Goal: Find specific page/section: Find specific page/section

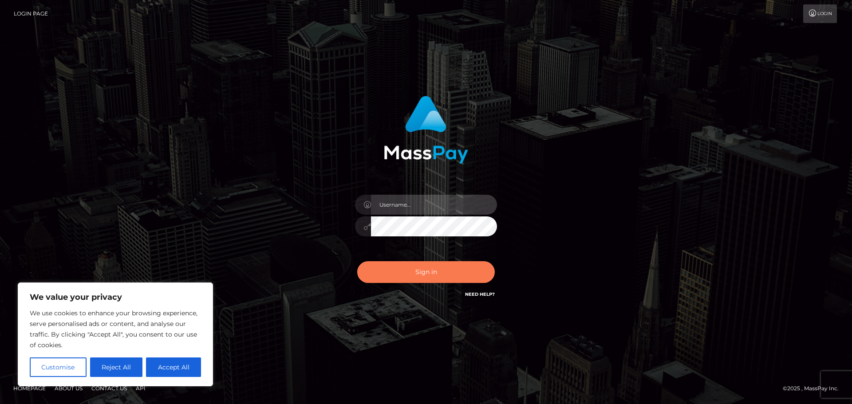
type input "[PERSON_NAME]"
click at [398, 268] on button "Sign in" at bounding box center [426, 272] width 138 height 22
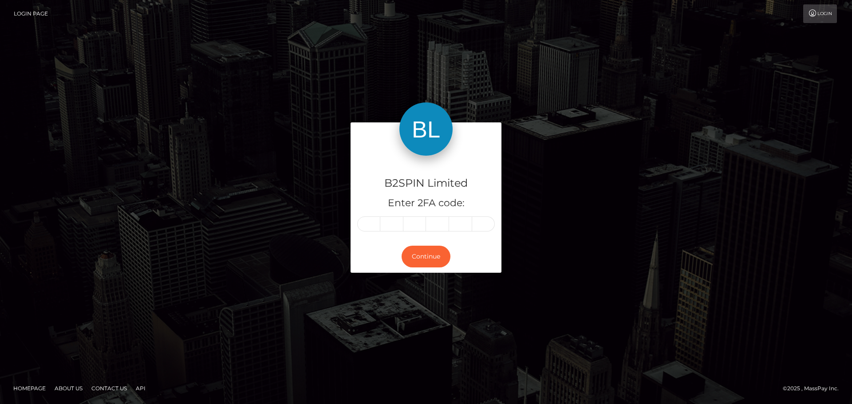
click at [369, 225] on input "text" at bounding box center [368, 224] width 23 height 15
type input "6"
type input "4"
type input "2"
type input "6"
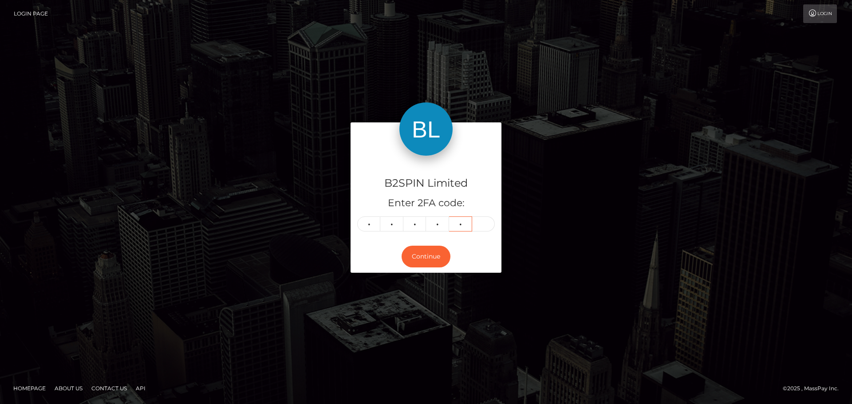
type input "2"
type input "7"
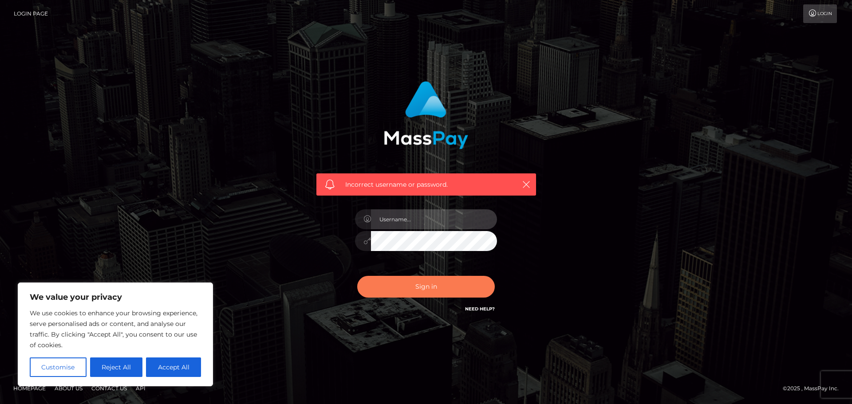
type input "[PERSON_NAME]"
click at [397, 287] on button "Sign in" at bounding box center [426, 287] width 138 height 22
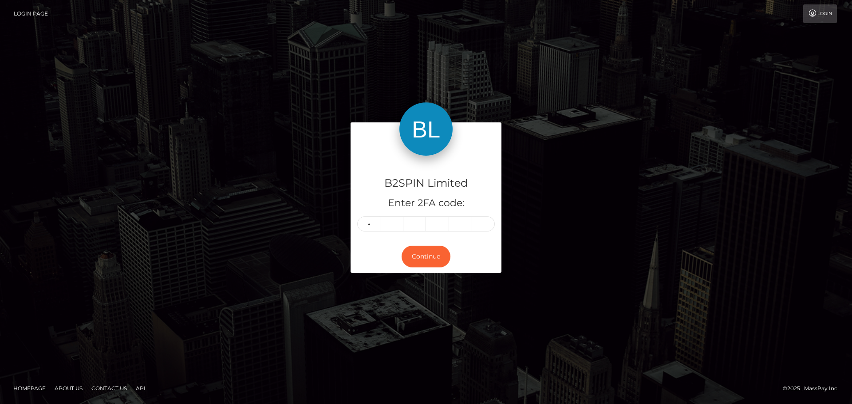
type input "6"
type input "2"
type input "4"
type input "6"
type input "2"
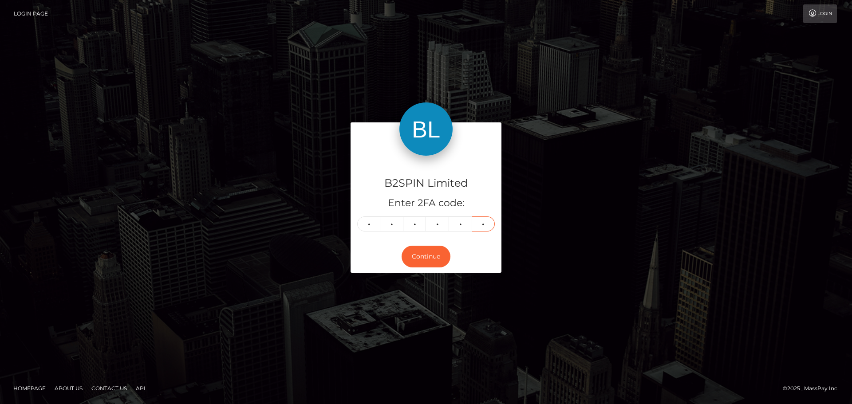
type input "7"
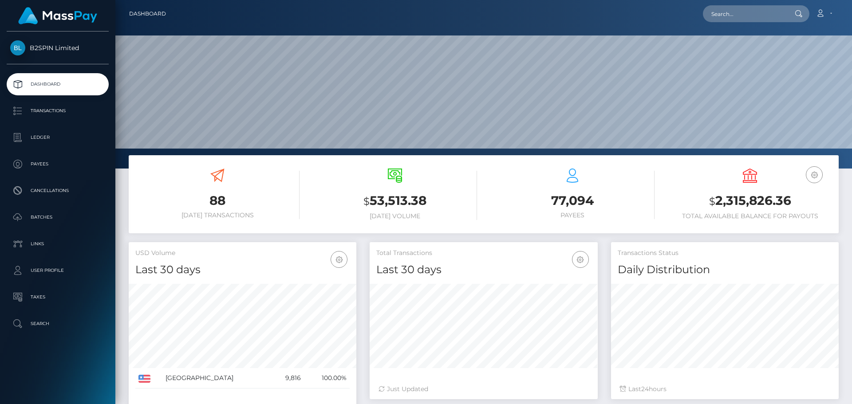
scroll to position [158, 228]
click at [771, 24] on nav "Dashboard Loading... Loading... Account Edit Profile" at bounding box center [483, 14] width 737 height 28
click at [761, 9] on input "text" at bounding box center [744, 13] width 83 height 17
paste input "3266647"
click at [733, 14] on input "3266647" at bounding box center [744, 13] width 83 height 17
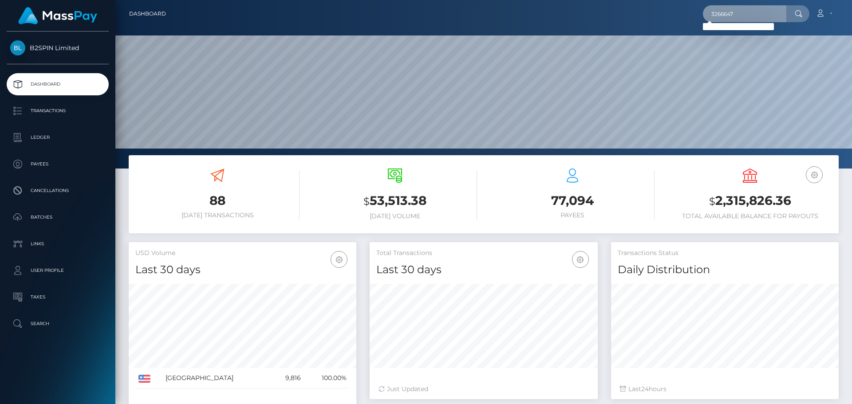
click at [733, 14] on input "3266647" at bounding box center [744, 13] width 83 height 17
paste input "984"
click at [748, 15] on input "3266984" at bounding box center [744, 13] width 83 height 17
paste input "1822722195"
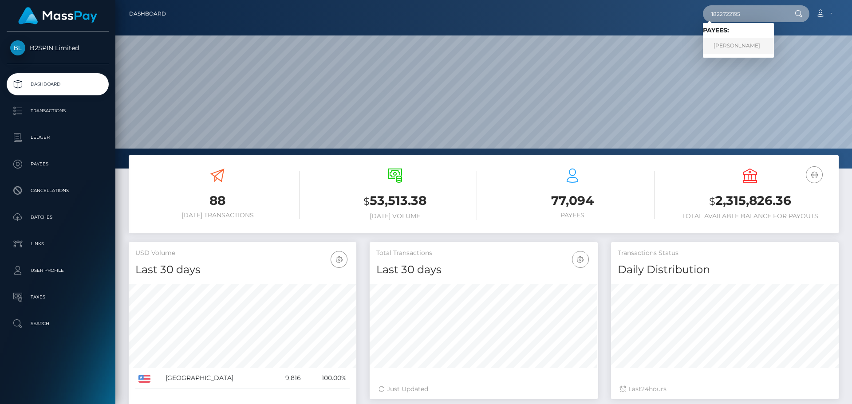
type input "1822722195"
click at [745, 41] on link "NANCY MAO" at bounding box center [738, 46] width 71 height 16
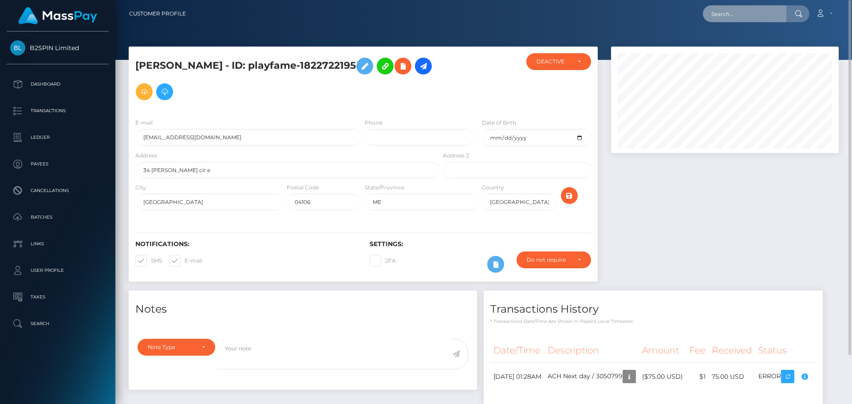
click at [761, 21] on input "text" at bounding box center [744, 13] width 83 height 17
paste input "1102785290"
type input "1102785290"
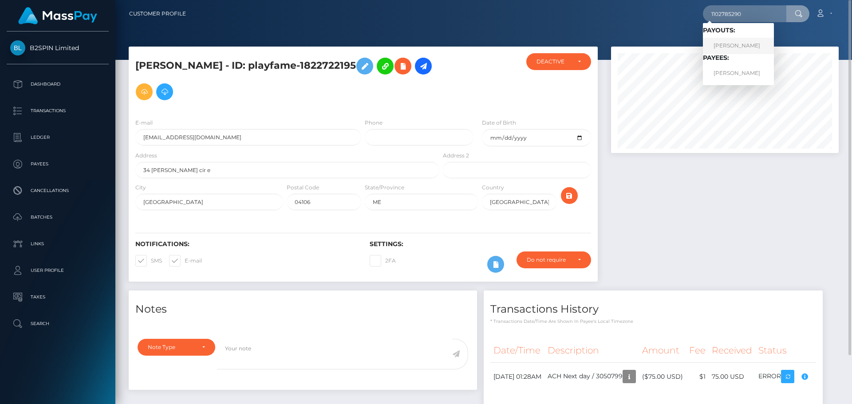
click at [730, 38] on link "[PERSON_NAME]" at bounding box center [738, 46] width 71 height 16
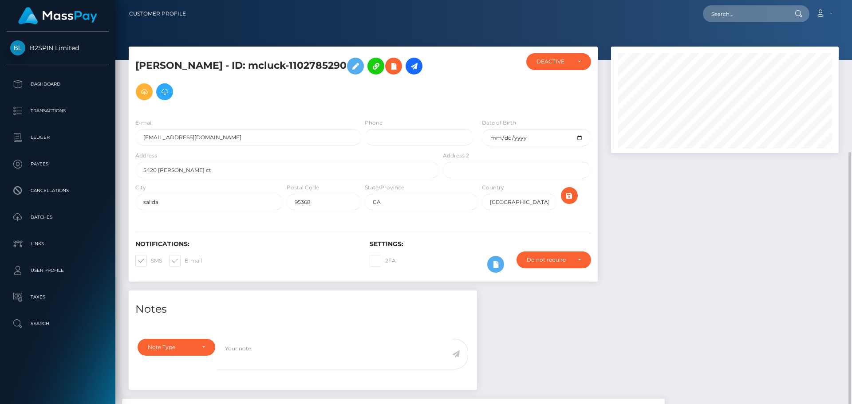
scroll to position [160, 0]
